Goal: Task Accomplishment & Management: Manage account settings

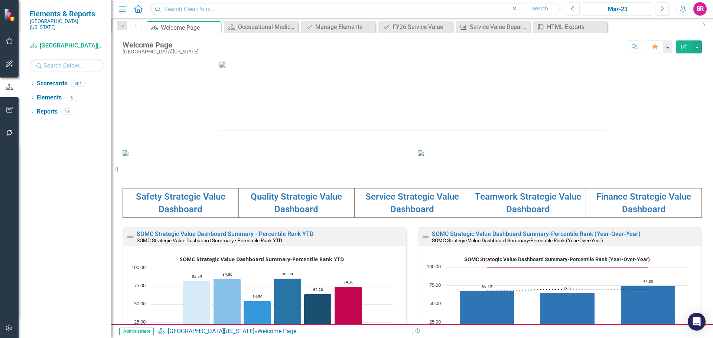
click at [617, 8] on div "Mar-23" at bounding box center [618, 9] width 66 height 9
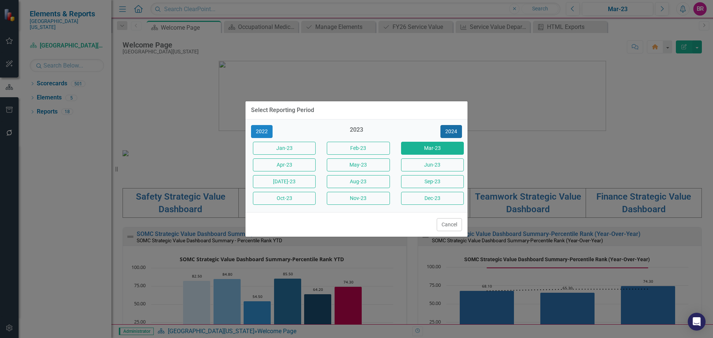
click at [448, 133] on button "2024" at bounding box center [452, 131] width 22 height 13
click at [448, 133] on button "2025" at bounding box center [452, 131] width 22 height 13
click at [418, 186] on button "Sept-25" at bounding box center [432, 181] width 63 height 13
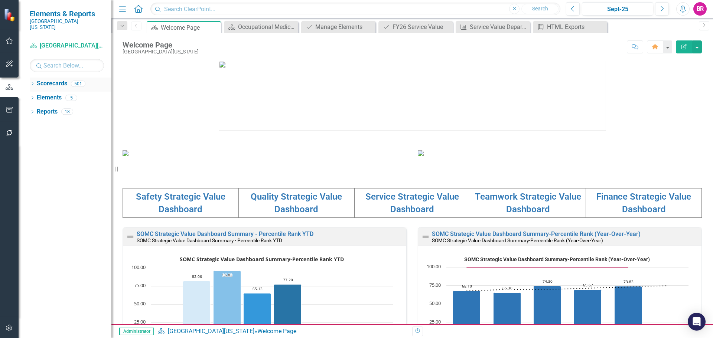
click at [32, 82] on icon "Dropdown" at bounding box center [32, 84] width 5 height 4
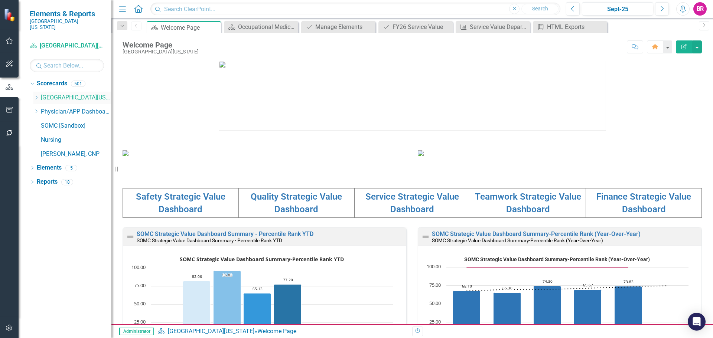
click at [36, 95] on icon "Dropdown" at bounding box center [36, 97] width 6 height 4
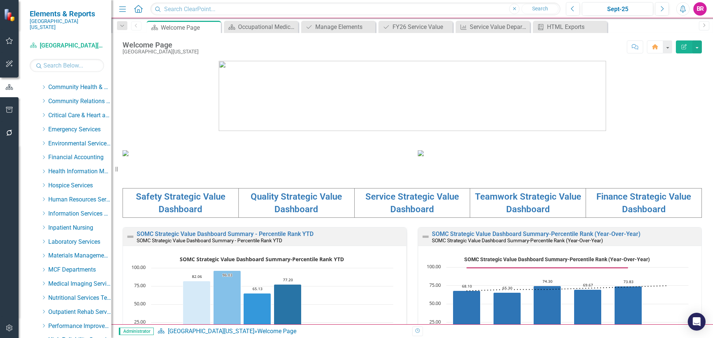
scroll to position [260, 0]
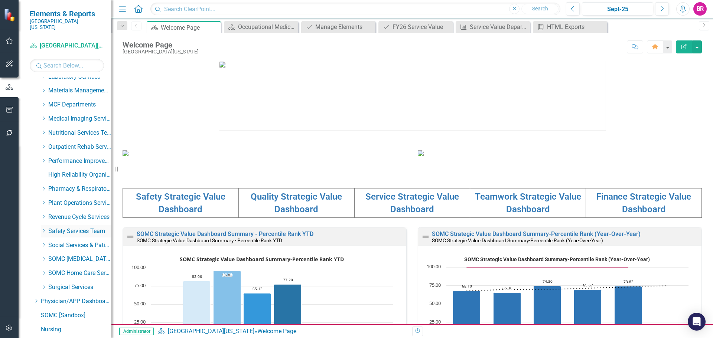
click at [43, 229] on icon "Dropdown" at bounding box center [44, 231] width 6 height 4
click at [72, 255] on link "Environment of Care" at bounding box center [84, 259] width 56 height 9
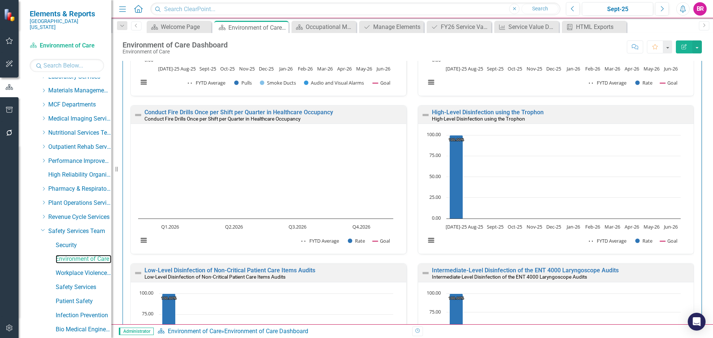
scroll to position [703, 0]
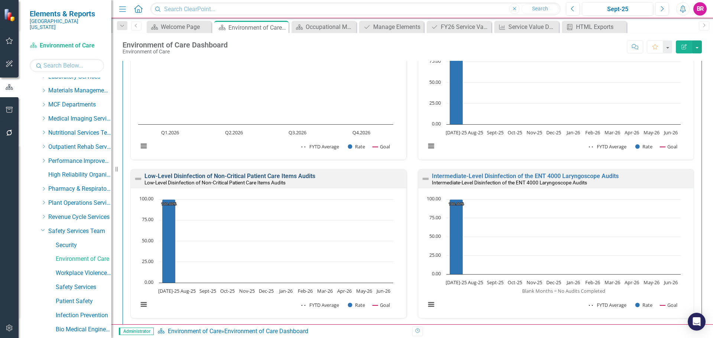
click at [216, 176] on link "Low-Level Disinfection of Non-Critical Patient Care Items Audits" at bounding box center [230, 176] width 171 height 7
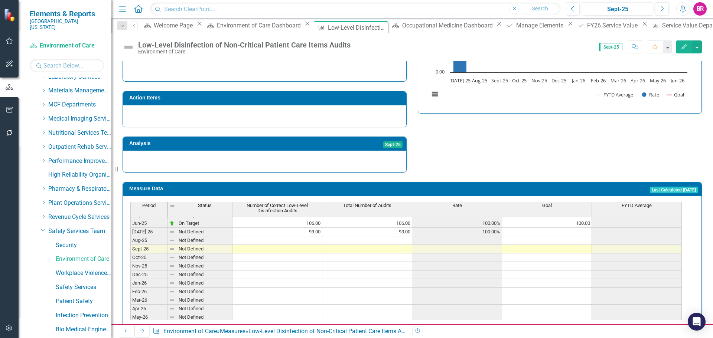
scroll to position [307, 0]
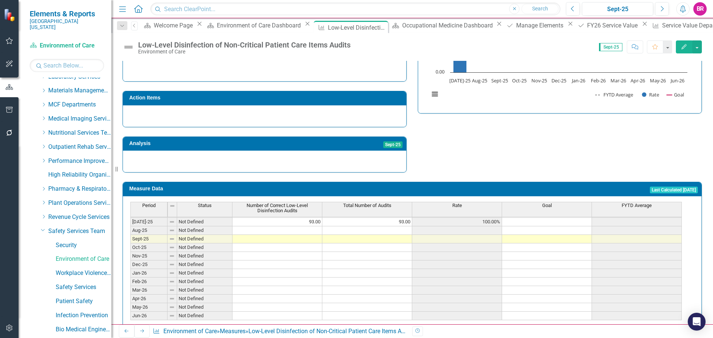
click at [301, 216] on tbody "Feb-24 Not Defined Mar-24 Not Defined Apr-24 Not Defined May-24 Not Defined Jun…" at bounding box center [406, 196] width 552 height 248
click at [276, 227] on td at bounding box center [278, 231] width 90 height 9
type textarea "87"
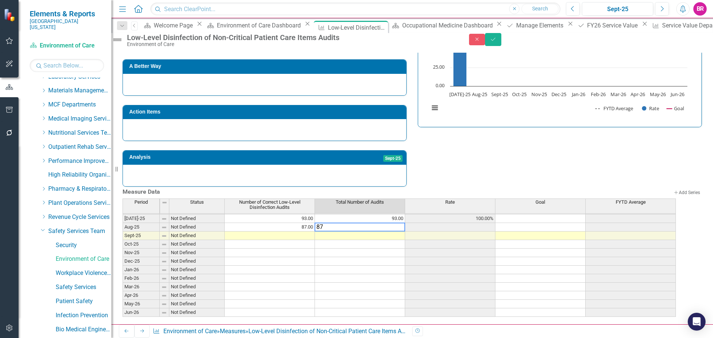
type textarea "87"
click at [429, 154] on div "Strategic Values Safety Safety Services Team Q1.2026 A Better Way Action Items …" at bounding box center [412, 83] width 591 height 208
click at [502, 41] on button "Save" at bounding box center [493, 39] width 16 height 13
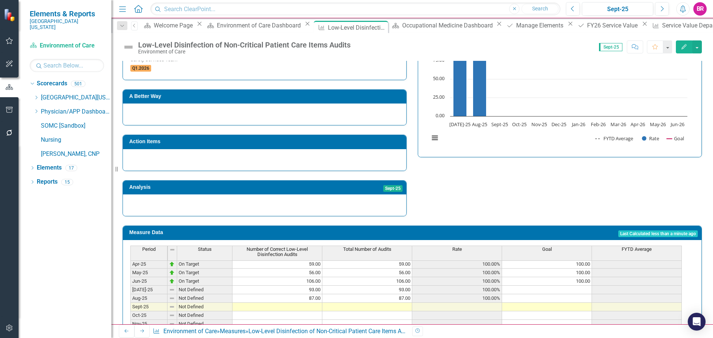
scroll to position [0, 0]
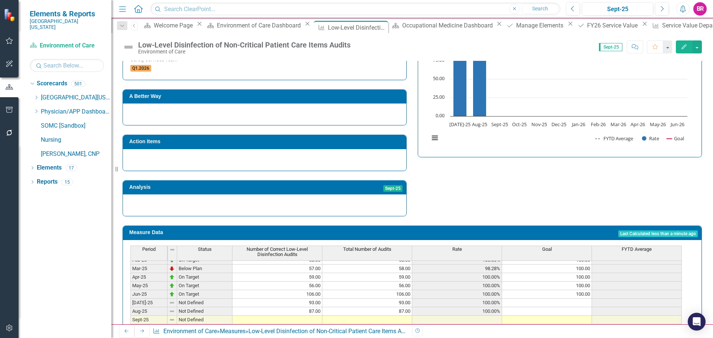
click at [585, 284] on tbody "Jan-24 Not Defined Feb-24 Not Defined Mar-24 Not Defined Apr-24 Not Defined May…" at bounding box center [406, 273] width 552 height 257
click at [130, 285] on div "Period Status Number of Correct Low-Level Disinfection Audits Total Number of A…" at bounding box center [130, 274] width 0 height 255
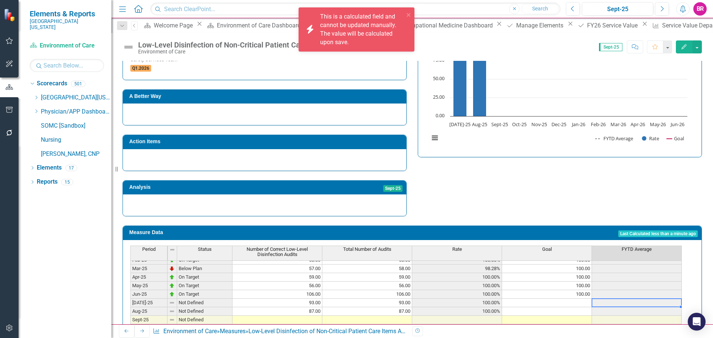
click at [579, 291] on td "100.00" at bounding box center [547, 295] width 90 height 9
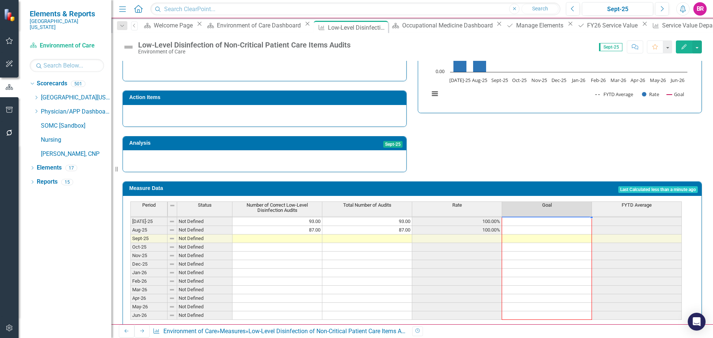
drag, startPoint x: 592, startPoint y: 284, endPoint x: 581, endPoint y: 314, distance: 32.1
click at [581, 314] on div "Period Status Number of Correct Low-Level Disinfection Audits Total Number of A…" at bounding box center [412, 262] width 579 height 132
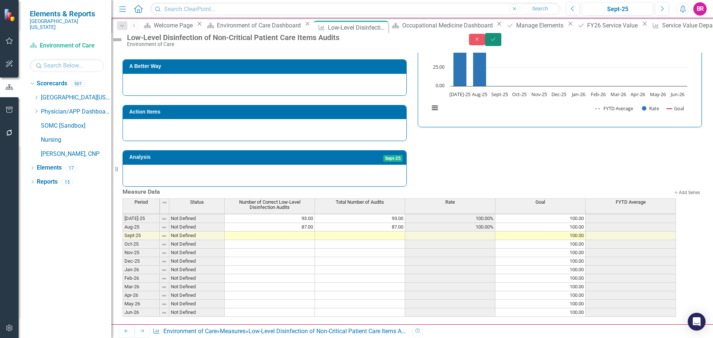
drag, startPoint x: 694, startPoint y: 45, endPoint x: 677, endPoint y: 67, distance: 28.0
click at [497, 42] on icon "Save" at bounding box center [493, 39] width 7 height 5
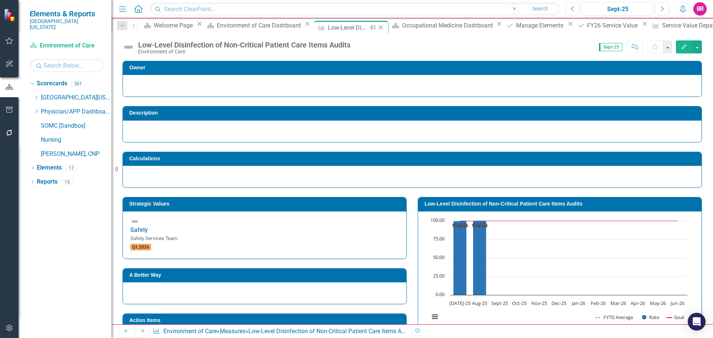
click at [377, 29] on icon "Close" at bounding box center [380, 28] width 7 height 6
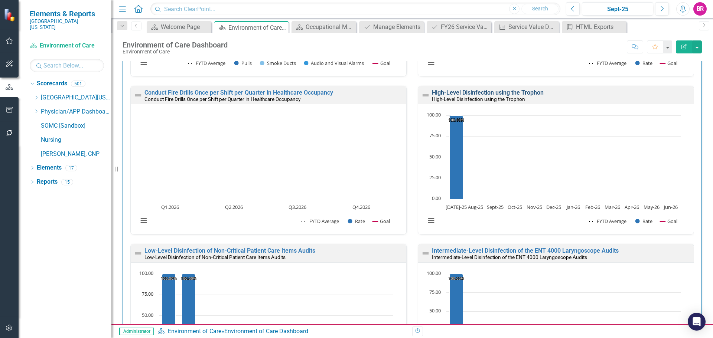
click at [467, 93] on link "High-Level Disinfection using the Trophon" at bounding box center [488, 92] width 112 height 7
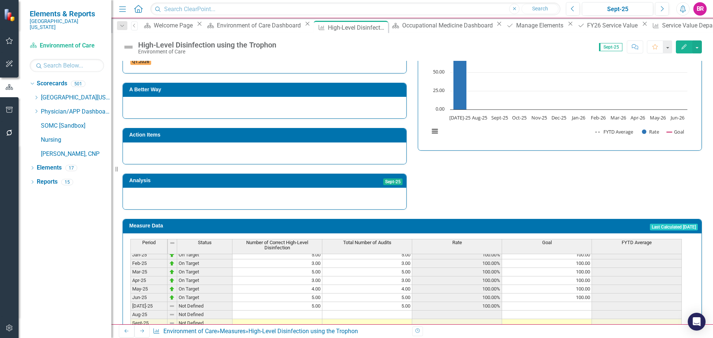
click at [312, 311] on td at bounding box center [278, 315] width 90 height 9
type textarea "4"
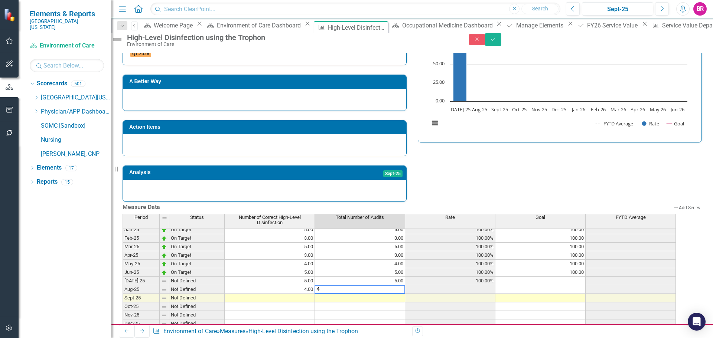
type textarea "4"
drag, startPoint x: 518, startPoint y: 168, endPoint x: 548, endPoint y: 149, distance: 35.1
click at [518, 168] on div "Strategic Values Safety Safety Services Team Q1.2026 A Better Way Action Items …" at bounding box center [412, 98] width 591 height 208
click at [497, 42] on icon "Save" at bounding box center [493, 39] width 7 height 5
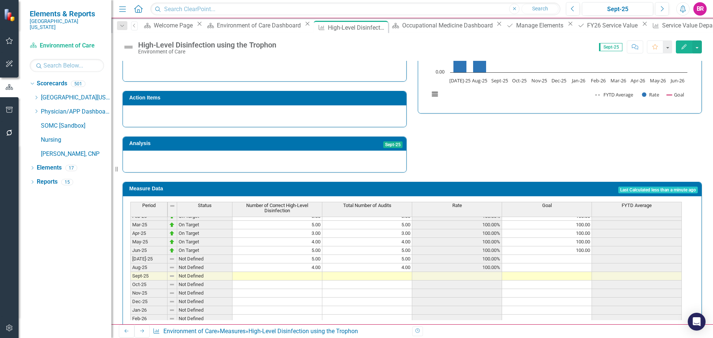
click at [130, 233] on div "Period Status Number of Correct High-Level Disinfection Total Number of Audits …" at bounding box center [130, 213] width 0 height 289
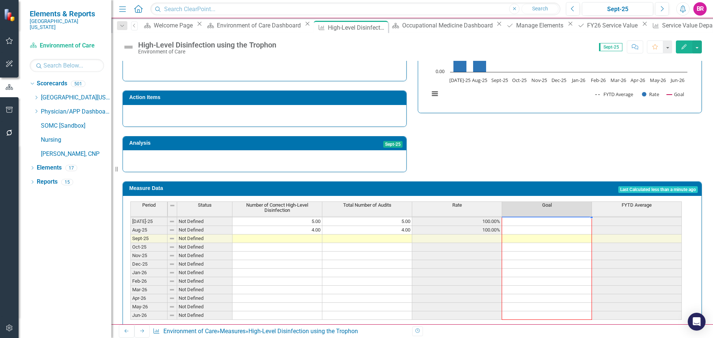
drag, startPoint x: 592, startPoint y: 240, endPoint x: 591, endPoint y: 302, distance: 61.3
click at [130, 302] on div "Period Status Number of Correct High-Level Disinfection Total Number of Audits …" at bounding box center [130, 210] width 0 height 238
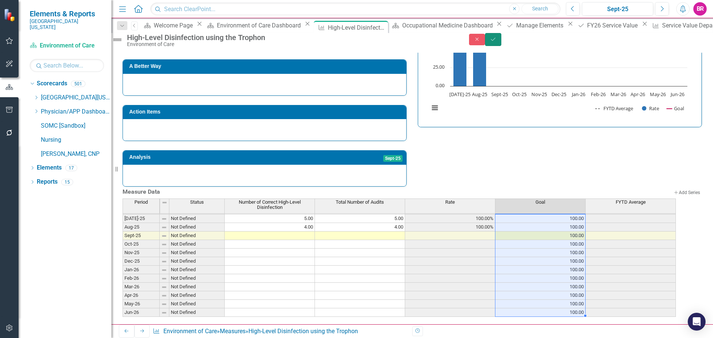
click at [502, 46] on button "Save" at bounding box center [493, 39] width 16 height 13
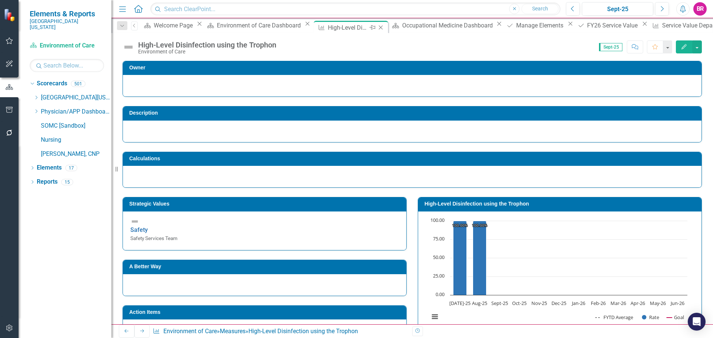
click at [377, 26] on icon "Close" at bounding box center [380, 28] width 7 height 6
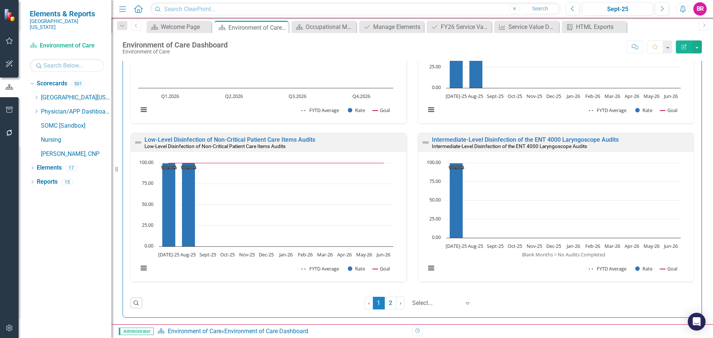
scroll to position [741, 0]
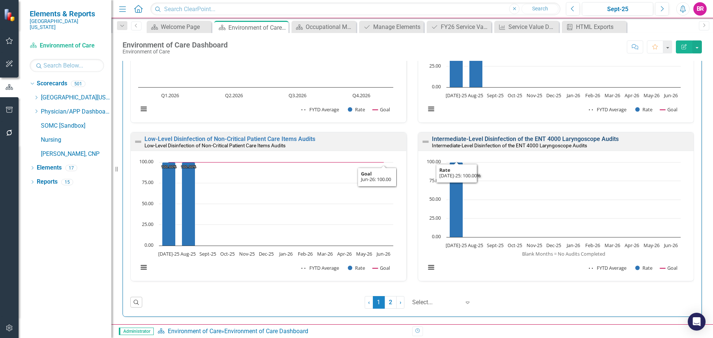
click at [486, 137] on link "Intermediate-Level Disinfection of the ENT 4000 Laryngoscope Audits" at bounding box center [525, 139] width 187 height 7
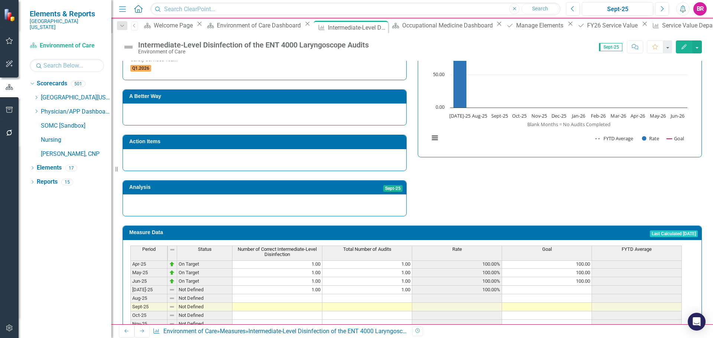
scroll to position [270, 0]
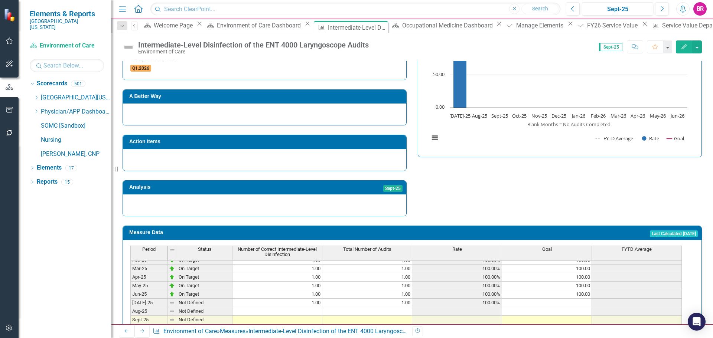
click at [584, 279] on tbody "May-24 Not Defined Jun-24 Not Defined [DATE]-24 Not Defined Aug-24 Not Defined …" at bounding box center [406, 290] width 552 height 223
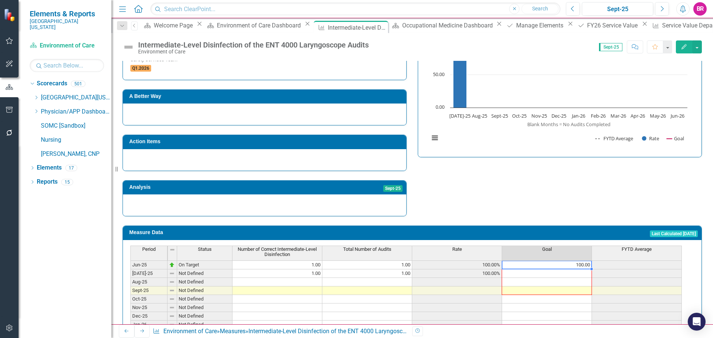
scroll to position [307, 0]
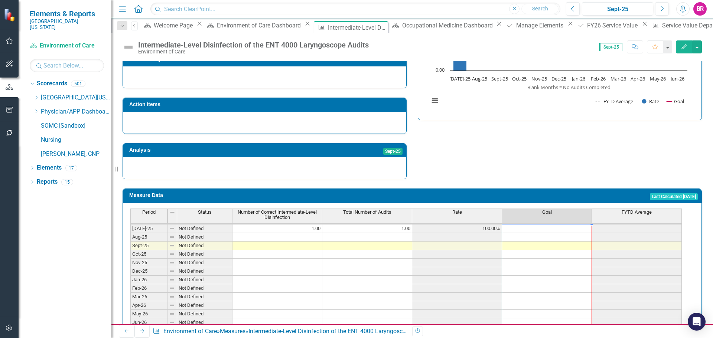
drag, startPoint x: 592, startPoint y: 285, endPoint x: 587, endPoint y: 321, distance: 35.9
click at [587, 321] on div "Period Status Number of Correct Intermediate-Level Disinfection Total Number of…" at bounding box center [412, 269] width 579 height 132
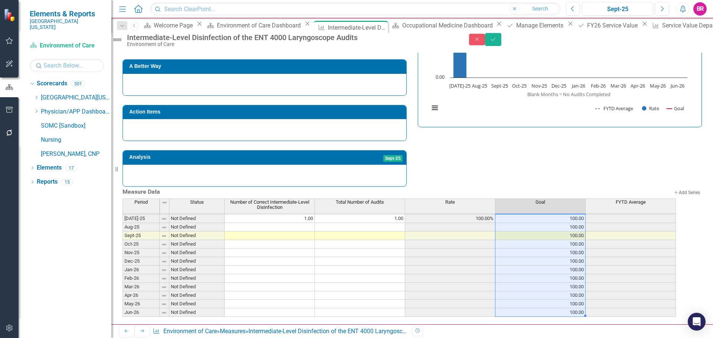
click at [314, 228] on td at bounding box center [270, 227] width 90 height 9
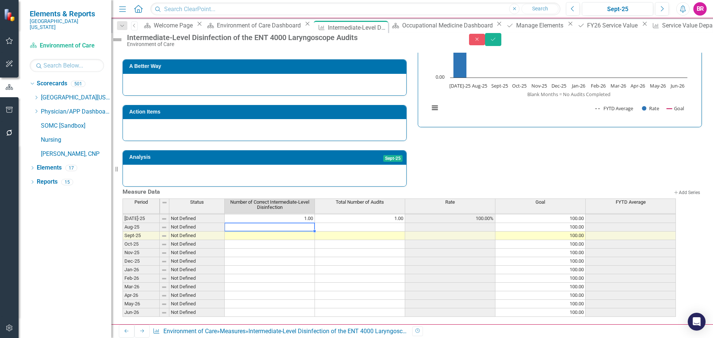
type textarea "1"
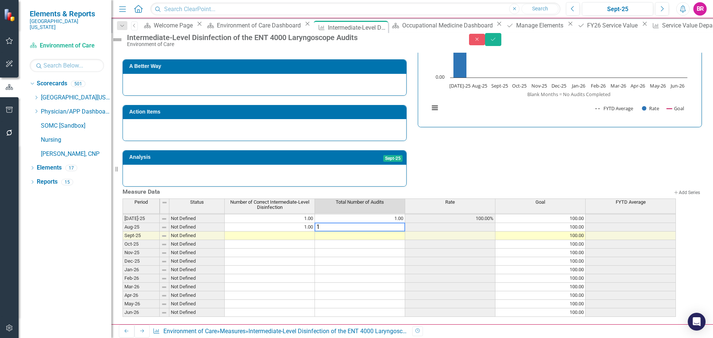
type textarea "1"
click at [604, 156] on div "Strategic Values Safety Safety Services Team Q1.2026 A Better Way Action Items …" at bounding box center [412, 83] width 591 height 208
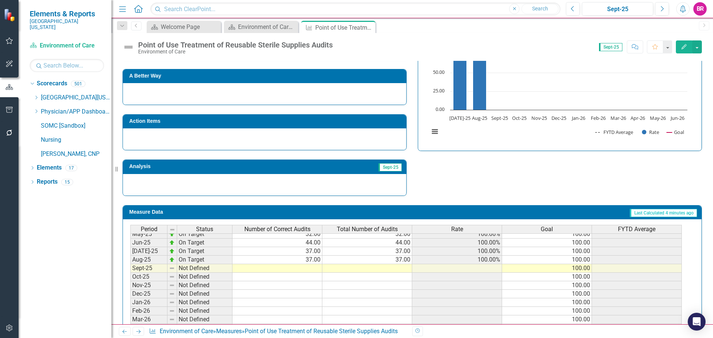
scroll to position [297, 0]
click at [371, 27] on icon "Close" at bounding box center [368, 28] width 7 height 6
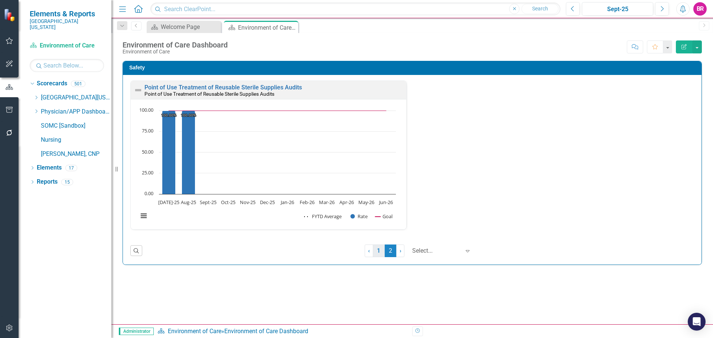
click at [375, 252] on link "1" at bounding box center [379, 251] width 12 height 13
